Goal: Information Seeking & Learning: Check status

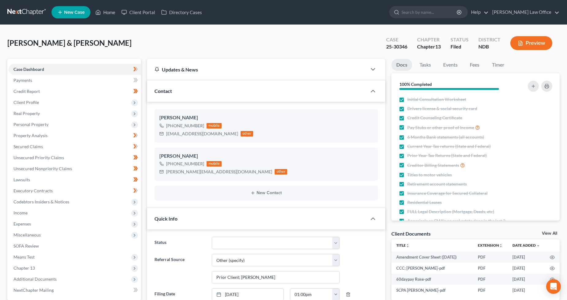
select select "6"
select select "0"
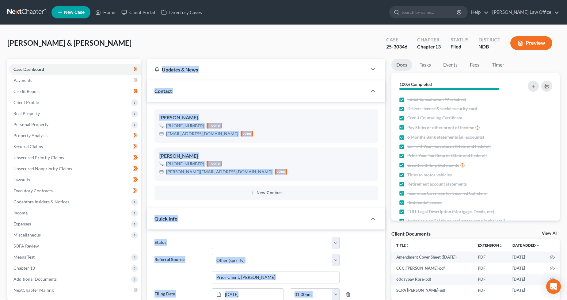
click at [37, 12] on link at bounding box center [26, 12] width 39 height 11
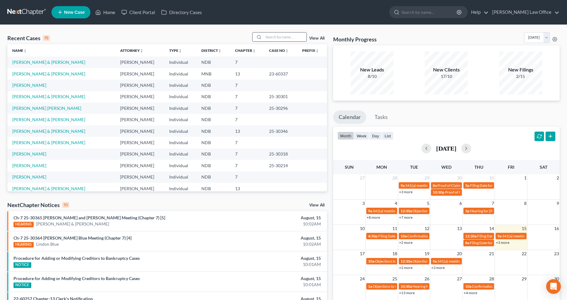
click at [275, 38] on input "search" at bounding box center [285, 37] width 43 height 9
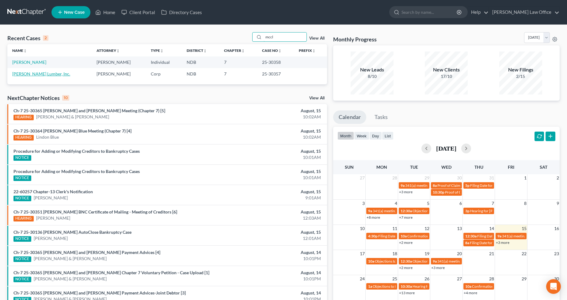
type input "mccl"
click at [36, 74] on link "[PERSON_NAME] Lumber, Inc." at bounding box center [41, 73] width 58 height 5
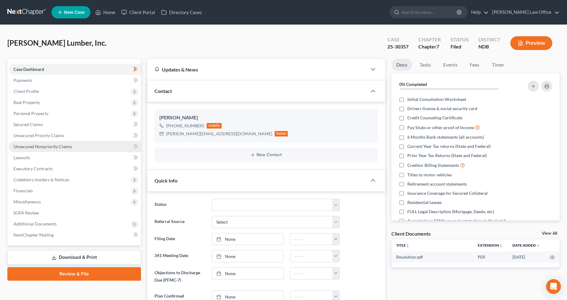
click at [65, 144] on span "Unsecured Nonpriority Claims" at bounding box center [42, 146] width 59 height 5
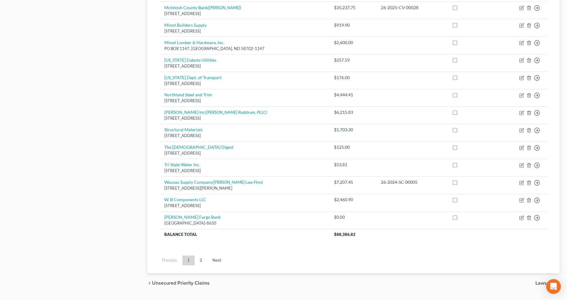
scroll to position [410, 0]
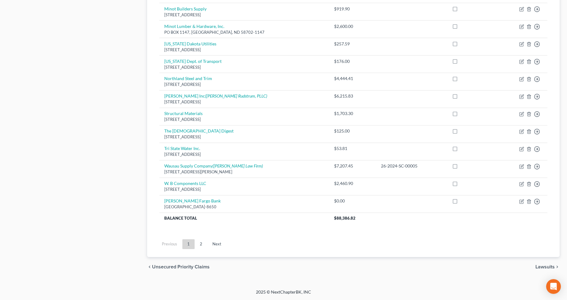
click at [198, 246] on link "2" at bounding box center [201, 244] width 12 height 10
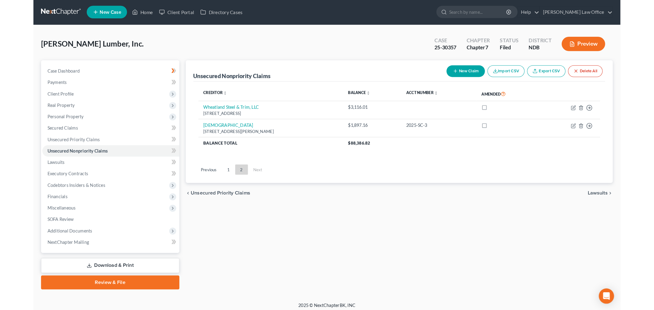
scroll to position [0, 0]
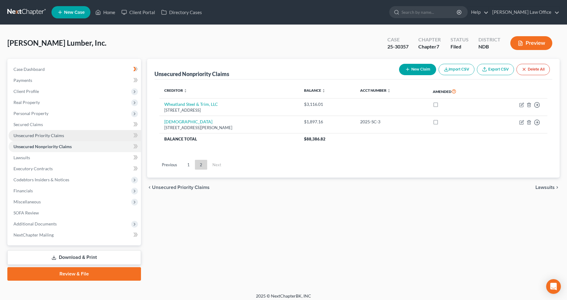
click at [80, 131] on link "Unsecured Priority Claims" at bounding box center [75, 135] width 133 height 11
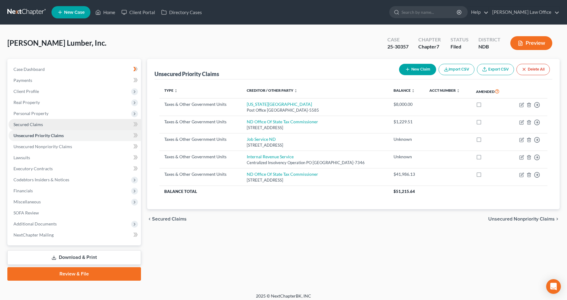
click at [41, 125] on span "Secured Claims" at bounding box center [27, 124] width 29 height 5
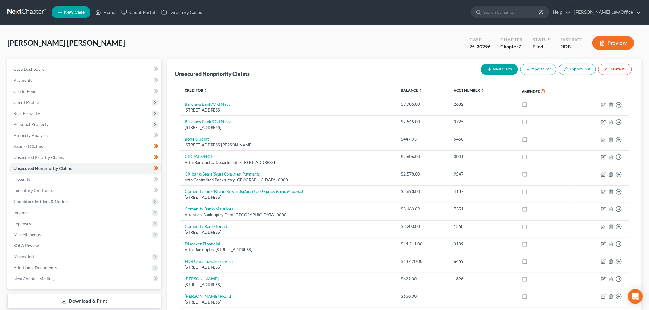
click at [28, 8] on link at bounding box center [26, 12] width 39 height 11
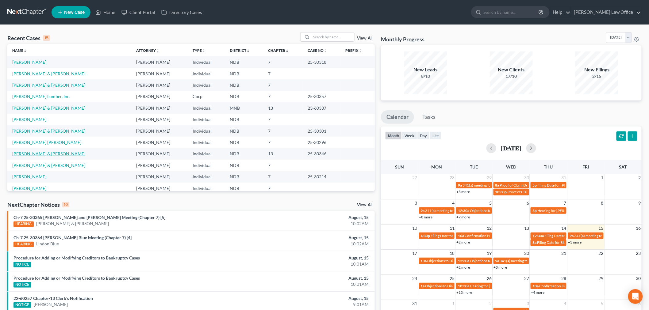
click at [32, 153] on link "[PERSON_NAME] & [PERSON_NAME]" at bounding box center [48, 153] width 73 height 5
select select "6"
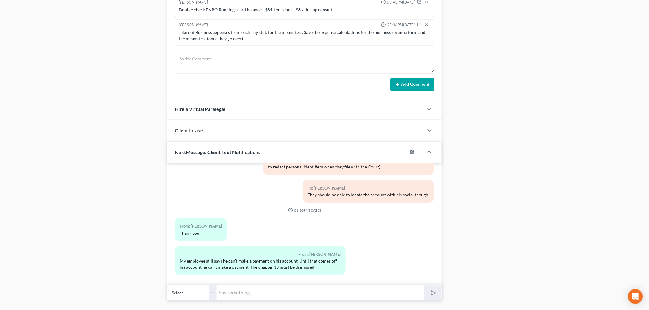
scroll to position [538, 0]
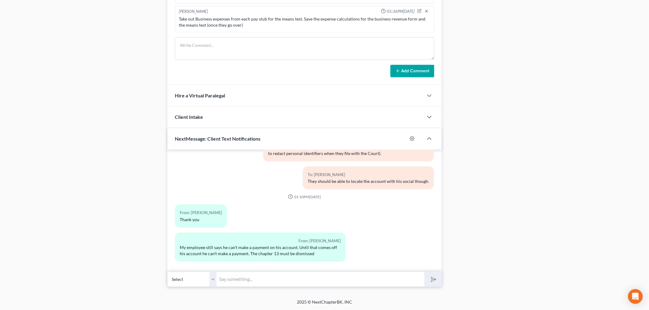
drag, startPoint x: 264, startPoint y: 273, endPoint x: 267, endPoint y: 271, distance: 4.0
click at [264, 275] on input "text" at bounding box center [321, 279] width 208 height 15
type input "Ugh. the creditor is full of beans. I will email them and see what I can figure…"
click at [425, 272] on button "submit" at bounding box center [433, 279] width 17 height 14
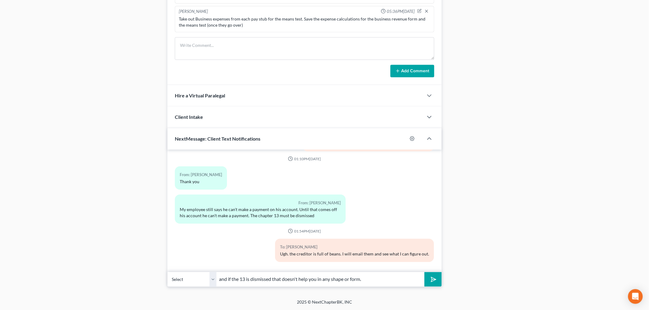
type input "and if the 13 is dismissed that doesn't help you in any shape or form."
click at [425, 272] on button "submit" at bounding box center [433, 279] width 17 height 14
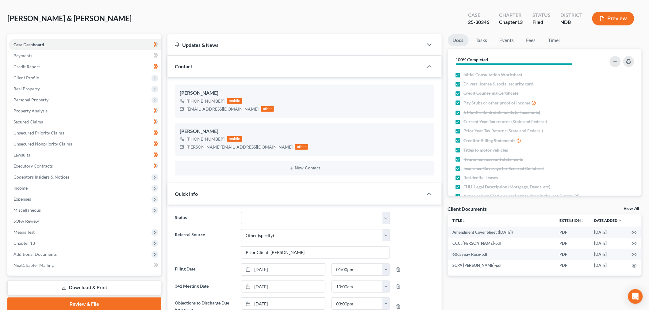
scroll to position [0, 0]
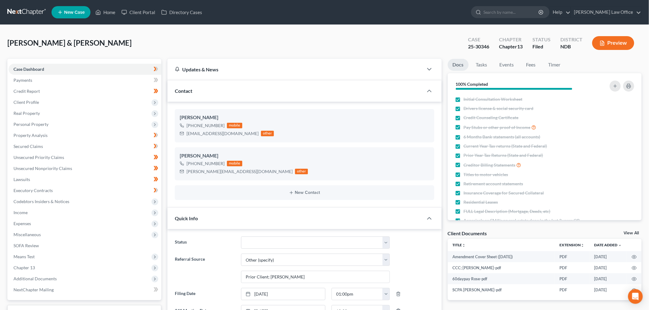
click at [19, 8] on link at bounding box center [26, 12] width 39 height 11
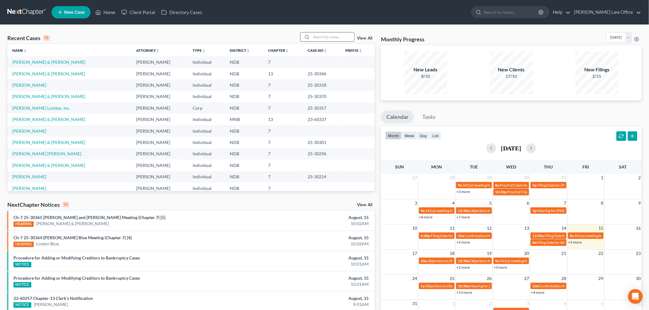
click at [332, 39] on input "search" at bounding box center [332, 37] width 43 height 9
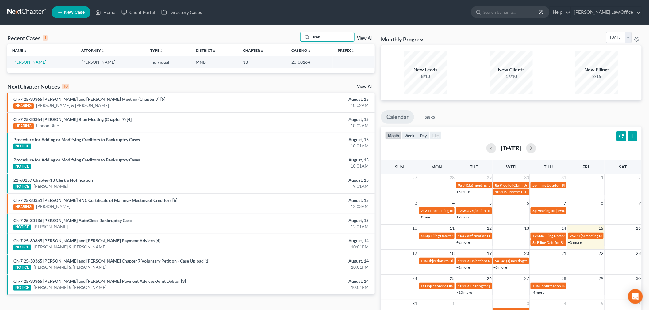
type input "lenh"
click at [25, 59] on td "Lenhart, Timothy" at bounding box center [41, 61] width 69 height 11
click at [25, 61] on link "Lenhart, Timothy" at bounding box center [29, 62] width 34 height 5
select select "0"
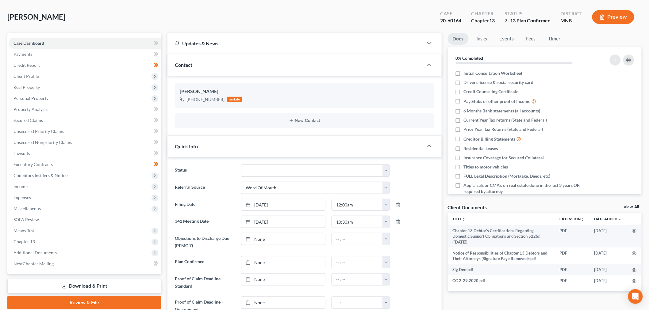
scroll to position [34, 0]
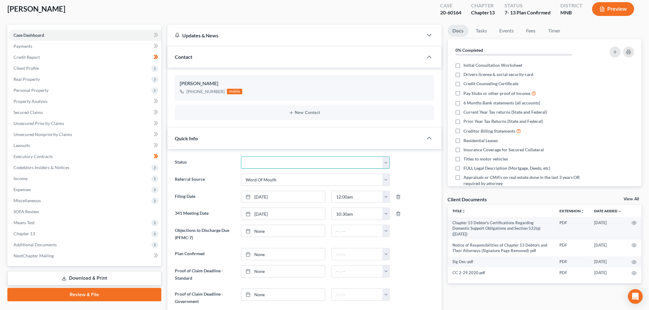
drag, startPoint x: 307, startPoint y: 156, endPoint x: 299, endPoint y: 166, distance: 12.2
click at [307, 157] on select "10 - Chapter 13 Discharged 11 - Chapter 13 Converted to 7 12 - Debt Settlement/…" at bounding box center [315, 163] width 149 height 12
select select "0"
click at [241, 157] on select "10 - Chapter 13 Discharged 11 - Chapter 13 Converted to 7 12 - Debt Settlement/…" at bounding box center [315, 163] width 149 height 12
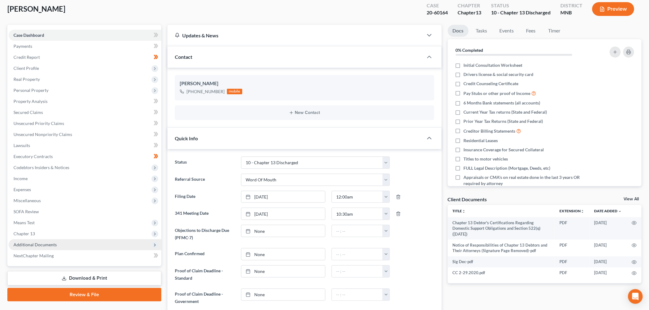
click at [68, 243] on span "Additional Documents" at bounding box center [85, 245] width 153 height 11
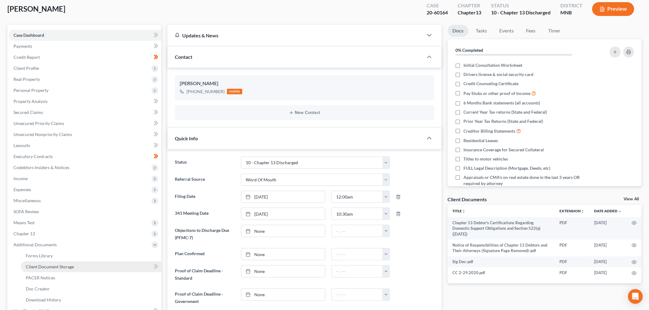
click at [60, 270] on link "Client Document Storage" at bounding box center [91, 267] width 140 height 11
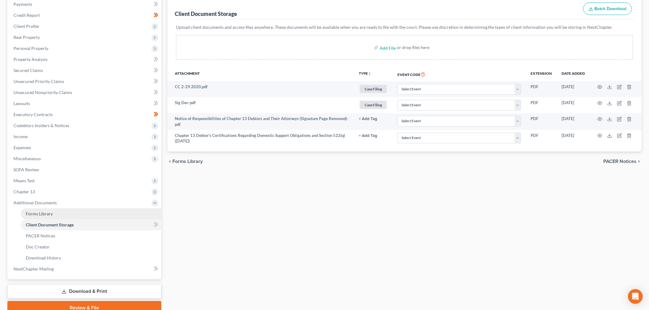
scroll to position [102, 0]
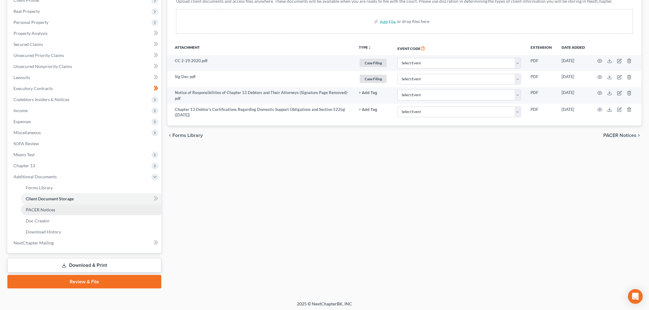
drag, startPoint x: 44, startPoint y: 208, endPoint x: 61, endPoint y: 211, distance: 16.5
click at [45, 208] on span "PACER Notices" at bounding box center [40, 209] width 29 height 5
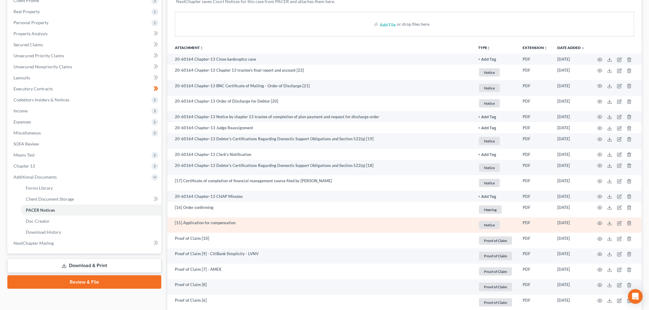
scroll to position [102, 0]
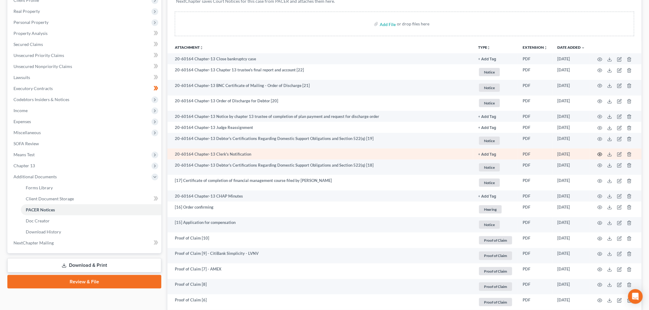
click at [599, 154] on icon "button" at bounding box center [600, 154] width 5 height 5
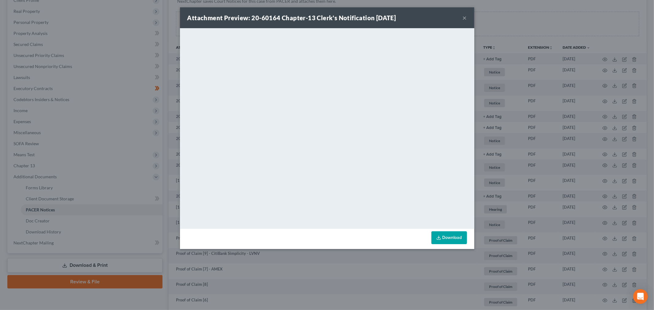
click at [465, 17] on button "×" at bounding box center [465, 17] width 4 height 7
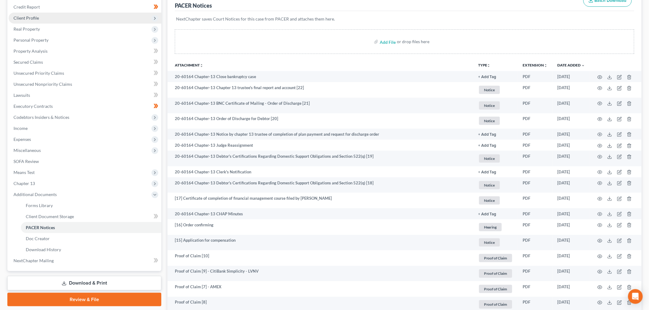
scroll to position [68, 0]
